Goal: Register for event/course

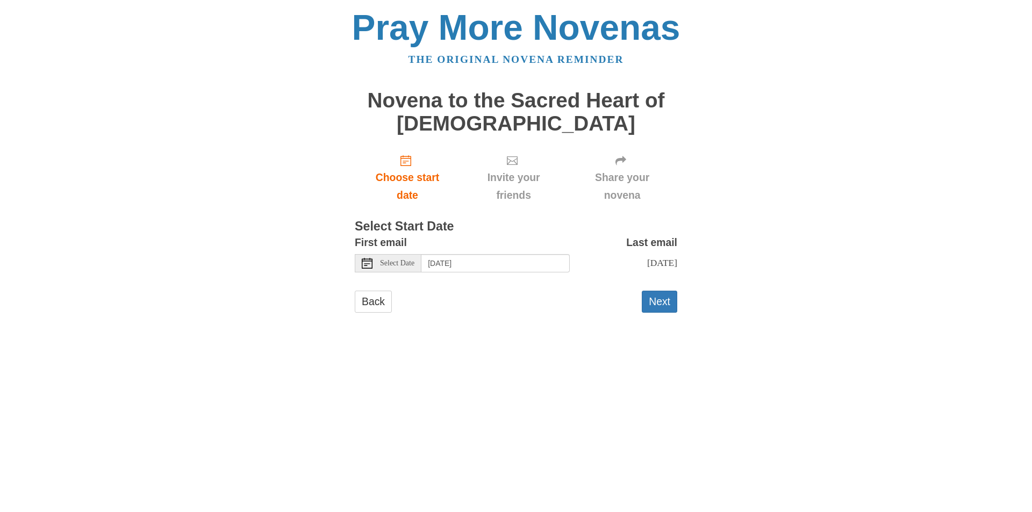
click at [414, 266] on span "Select Date" at bounding box center [397, 264] width 34 height 8
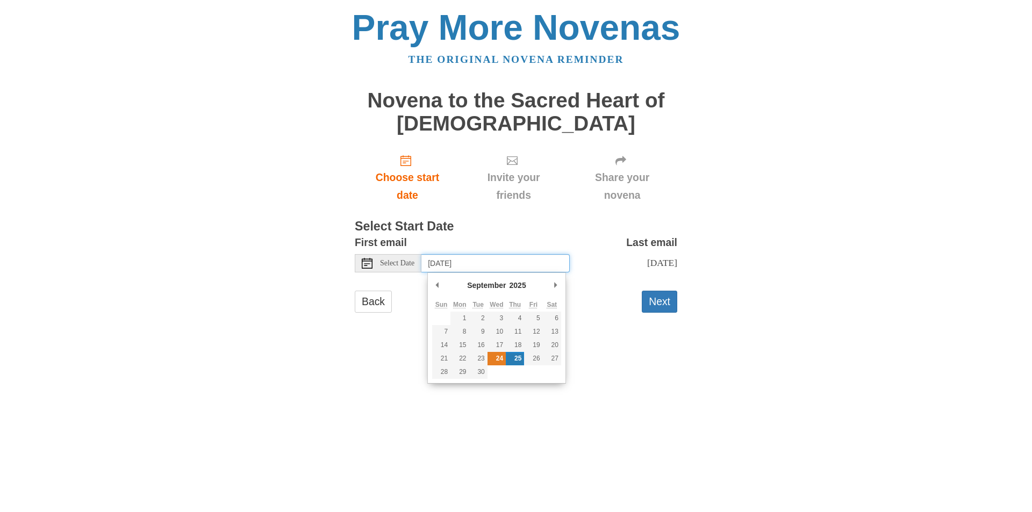
type input "Wednesday, September 24th"
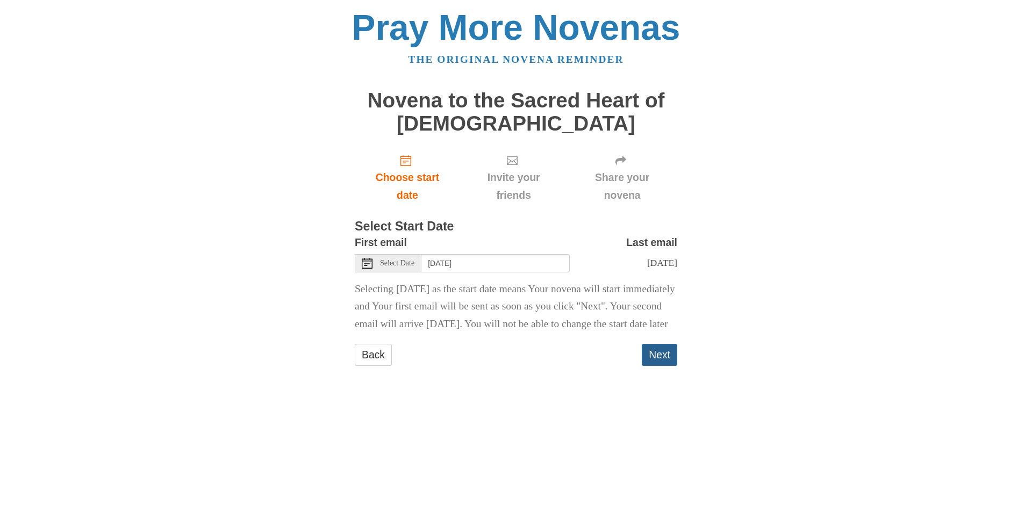
click at [656, 366] on button "Next" at bounding box center [659, 355] width 35 height 22
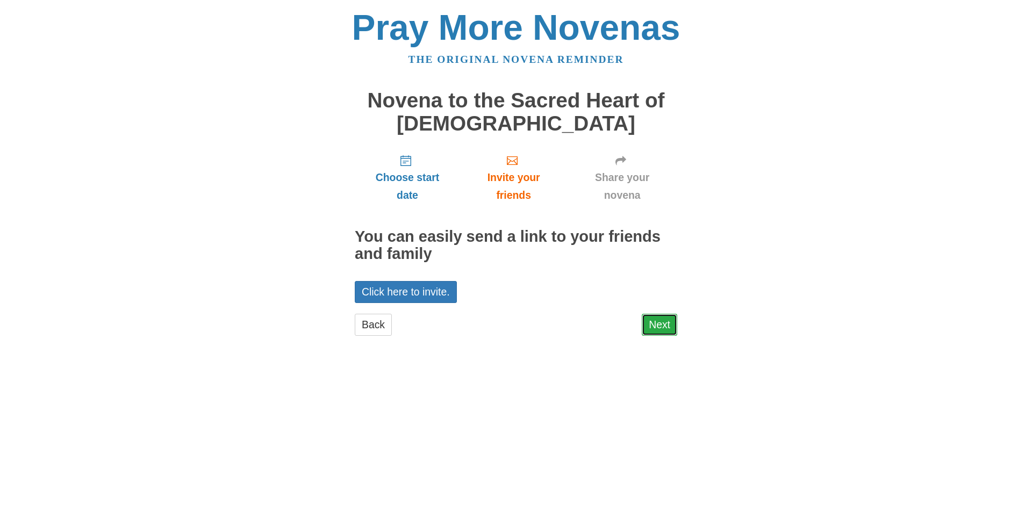
click at [652, 322] on link "Next" at bounding box center [659, 325] width 35 height 22
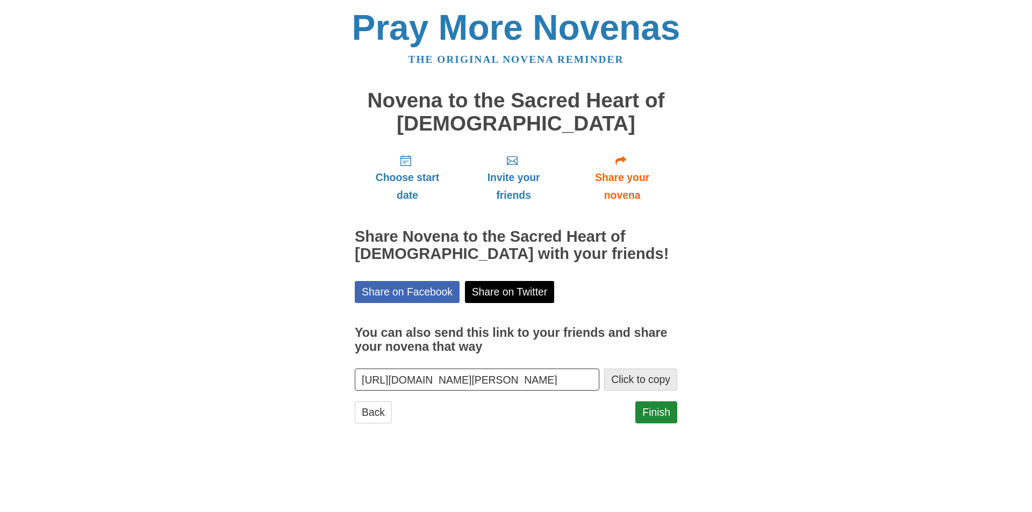
click at [654, 383] on button "Click to copy" at bounding box center [640, 380] width 73 height 22
click at [670, 416] on link "Finish" at bounding box center [656, 413] width 42 height 22
